Goal: Find specific fact: Find specific page/section

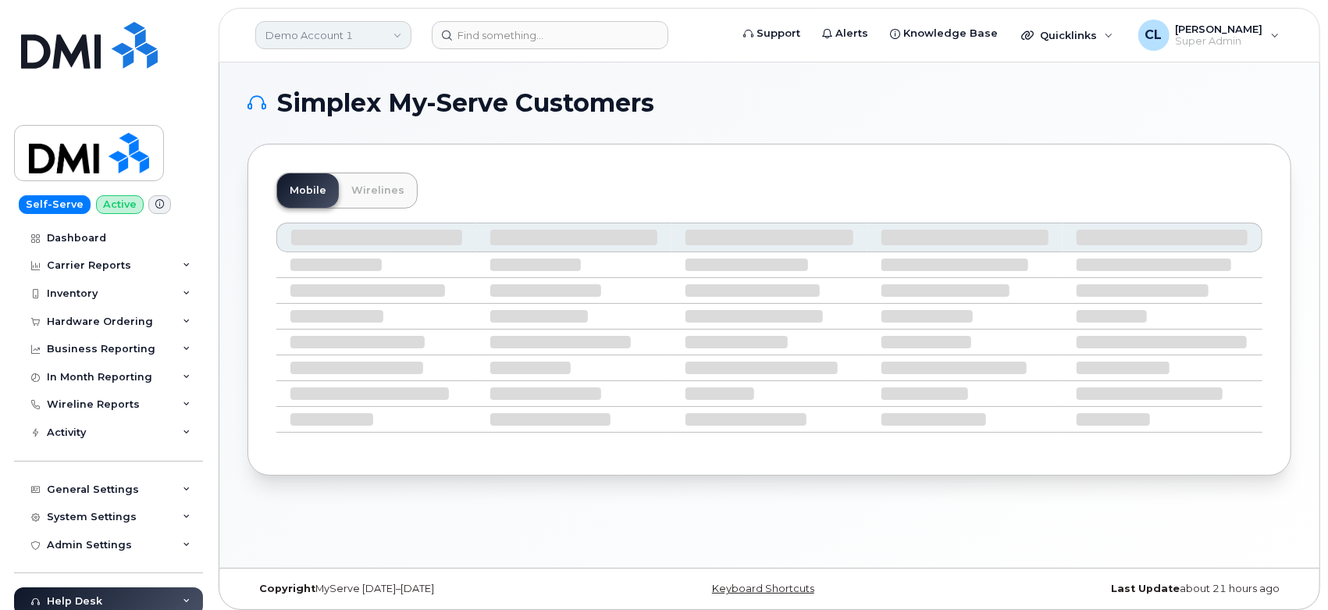
click at [354, 37] on link "Demo Account 1" at bounding box center [333, 35] width 156 height 28
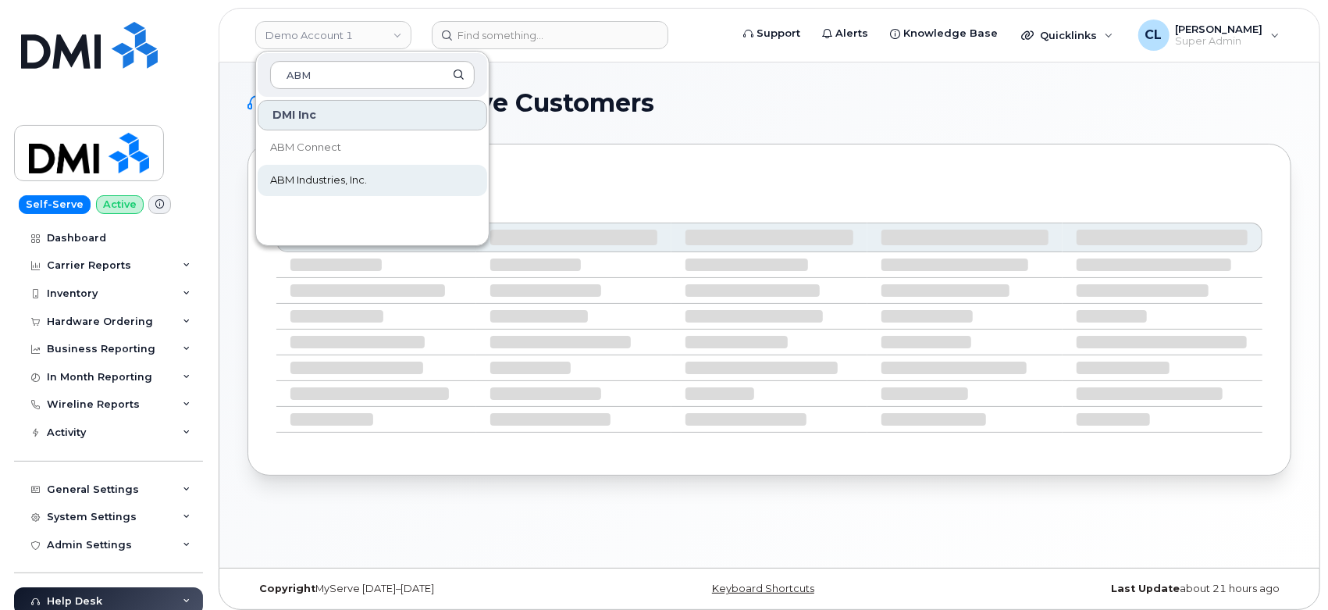
type input "ABM"
click at [357, 176] on span "ABM Industries, Inc." at bounding box center [318, 181] width 97 height 16
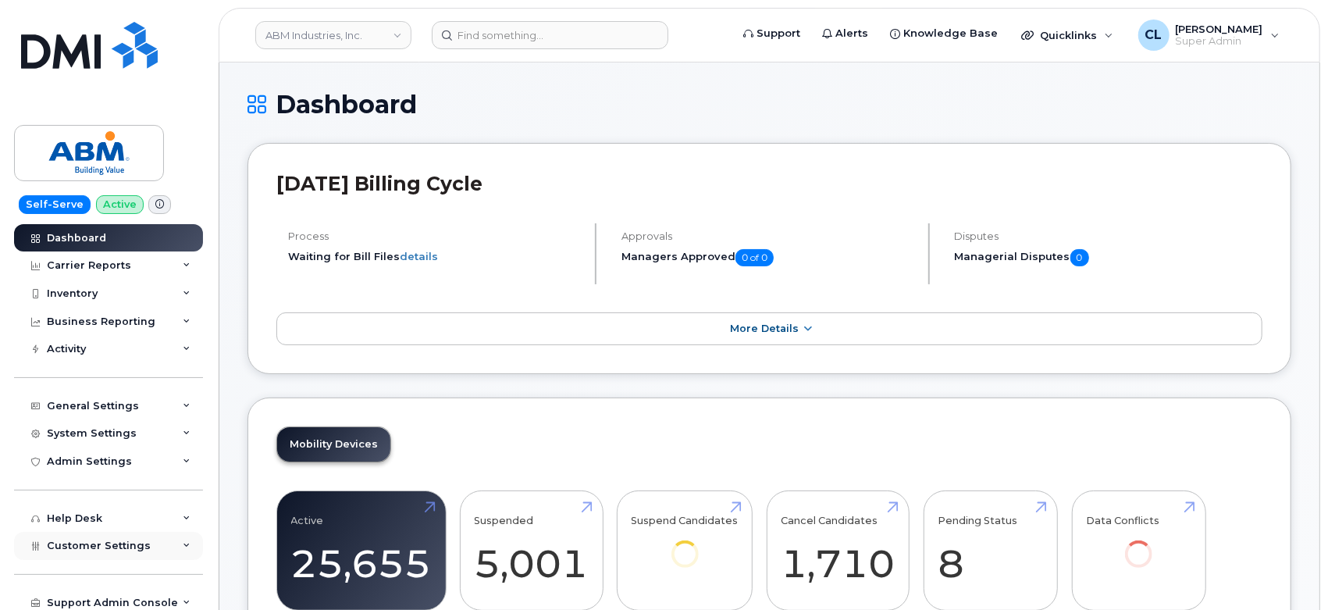
click at [187, 551] on div "Customer Settings" at bounding box center [108, 546] width 189 height 28
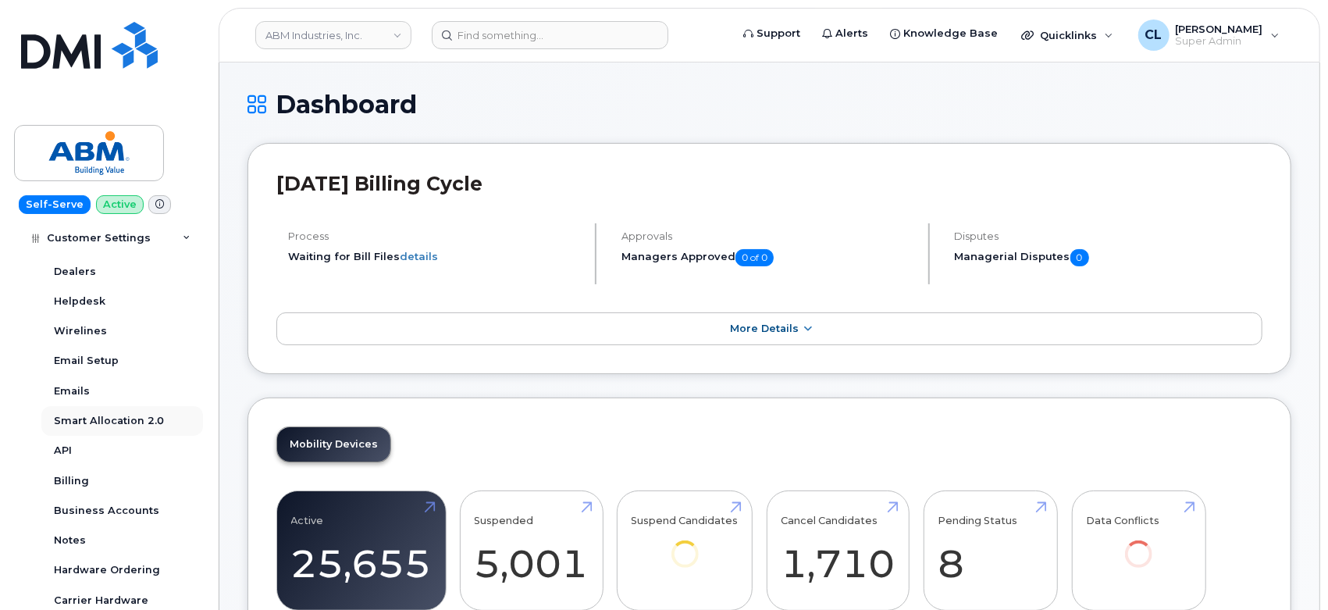
scroll to position [433, 0]
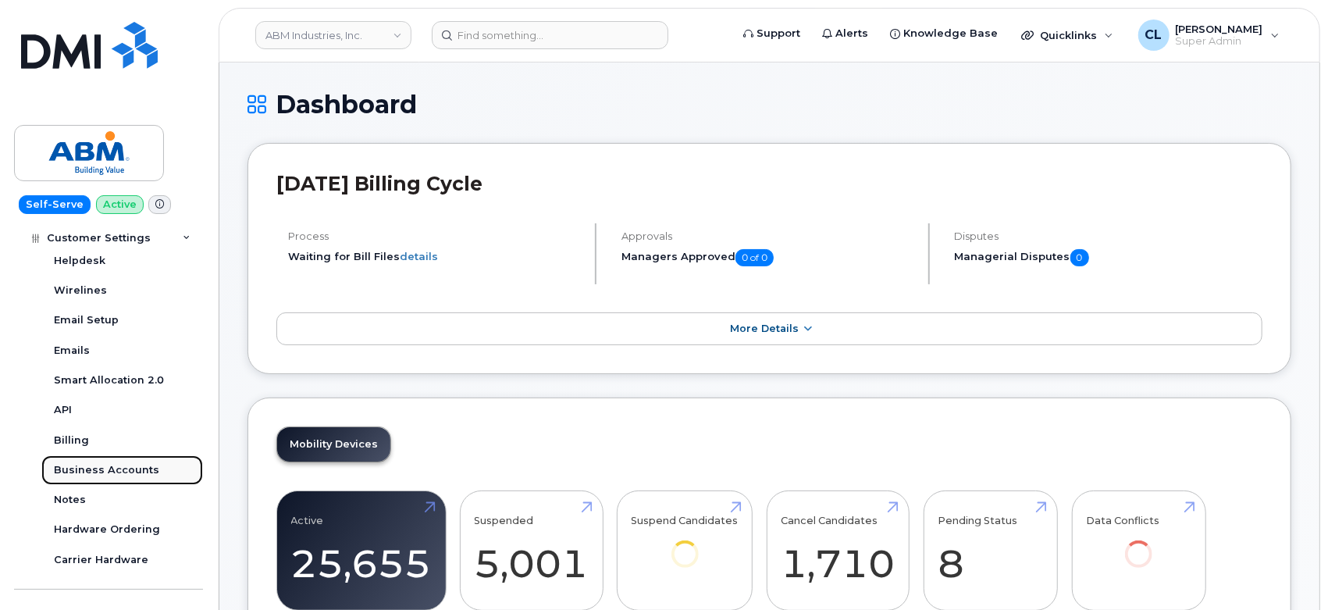
click at [119, 468] on div "Business Accounts" at bounding box center [106, 470] width 105 height 14
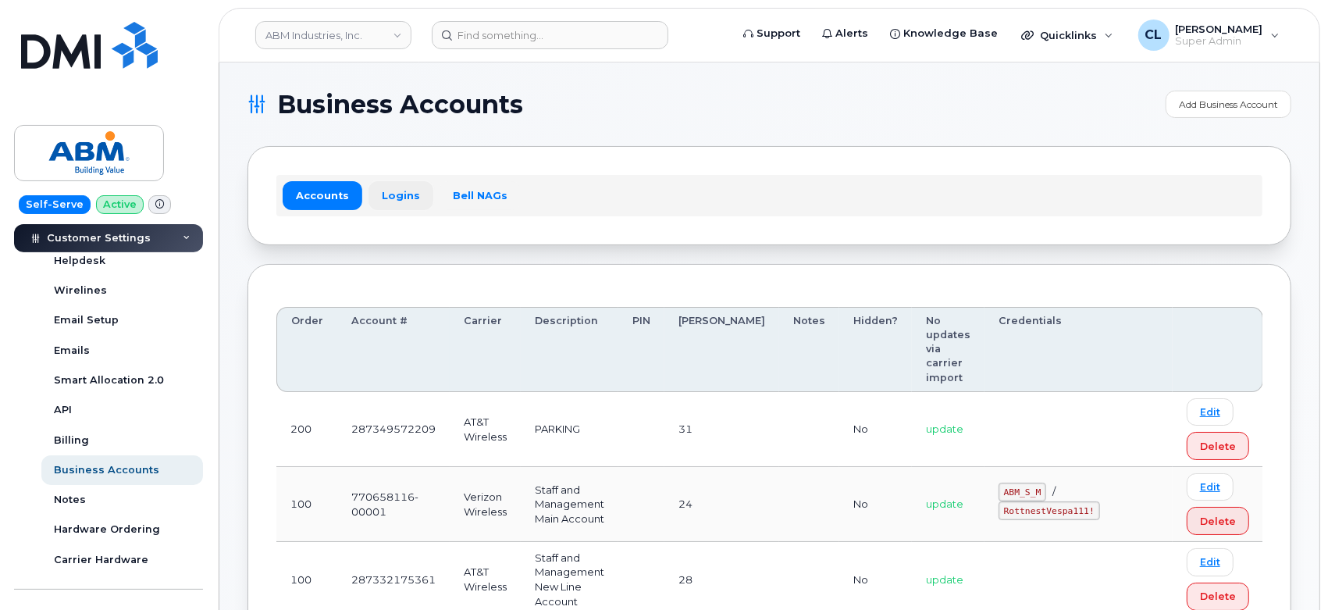
click at [384, 188] on link "Logins" at bounding box center [401, 195] width 65 height 28
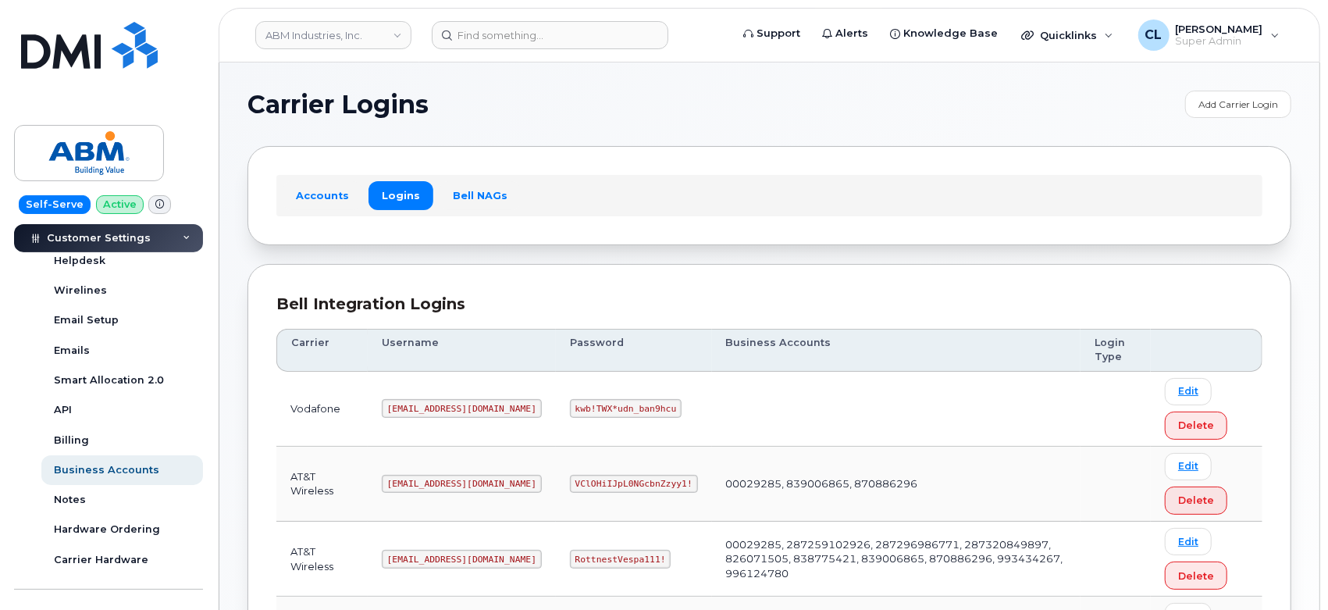
scroll to position [347, 0]
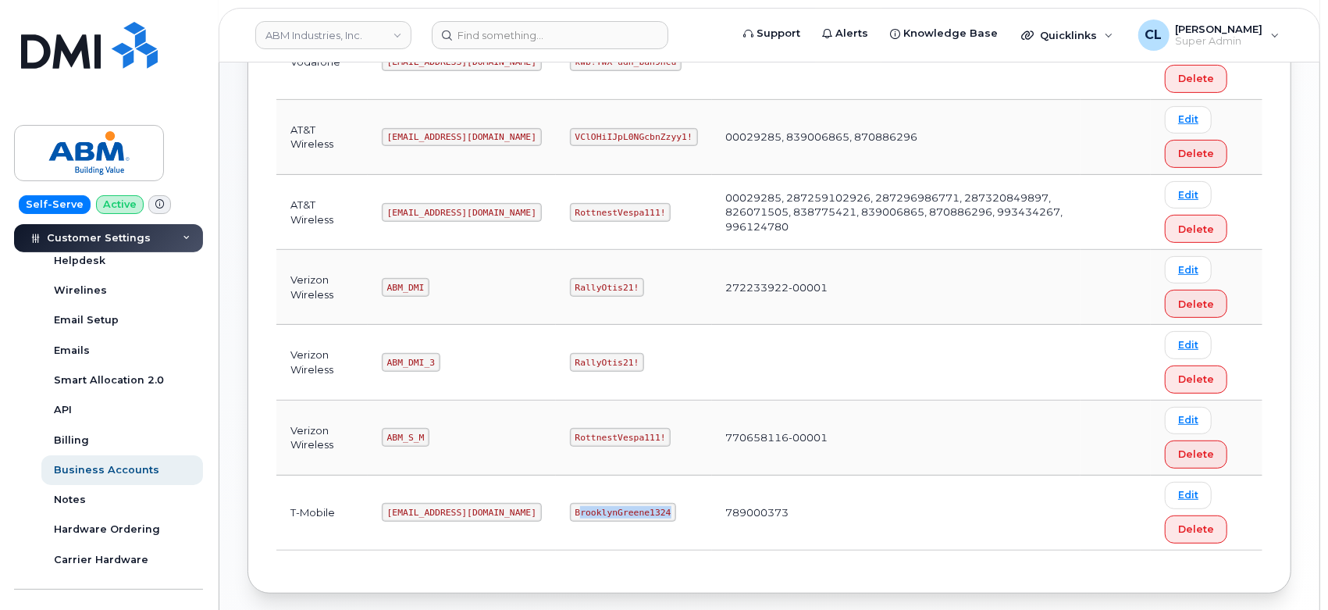
drag, startPoint x: 523, startPoint y: 512, endPoint x: 652, endPoint y: 517, distance: 128.9
click at [652, 517] on tr "T-Mobile [EMAIL_ADDRESS][DOMAIN_NAME] BrooklynGreene1324 789000373 Edit Delete" at bounding box center [769, 513] width 986 height 75
copy code "rooklynGreene1324"
